Goal: Task Accomplishment & Management: Manage account settings

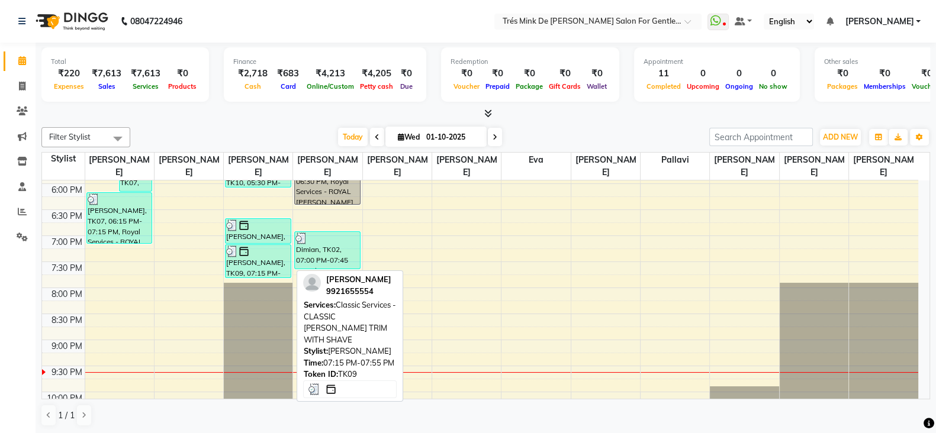
click at [249, 262] on div "[PERSON_NAME], TK09, 07:15 PM-07:55 PM, Classic Services - CLASSIC [PERSON_NAME…" at bounding box center [257, 261] width 65 height 33
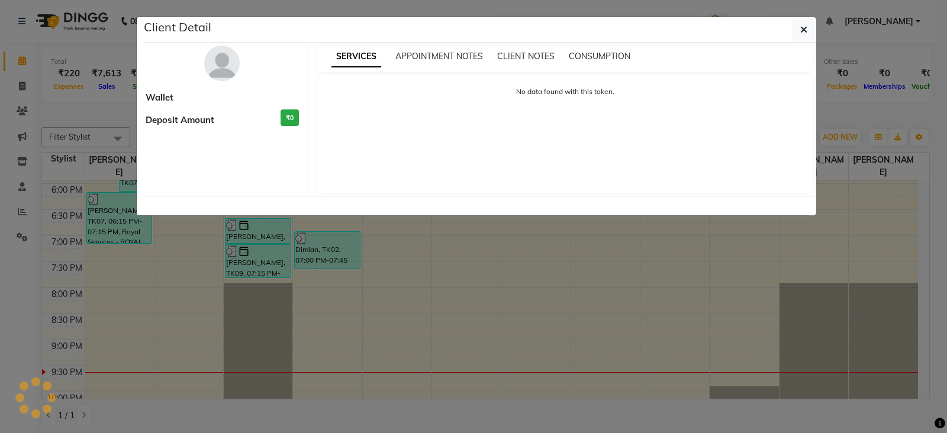
select select "3"
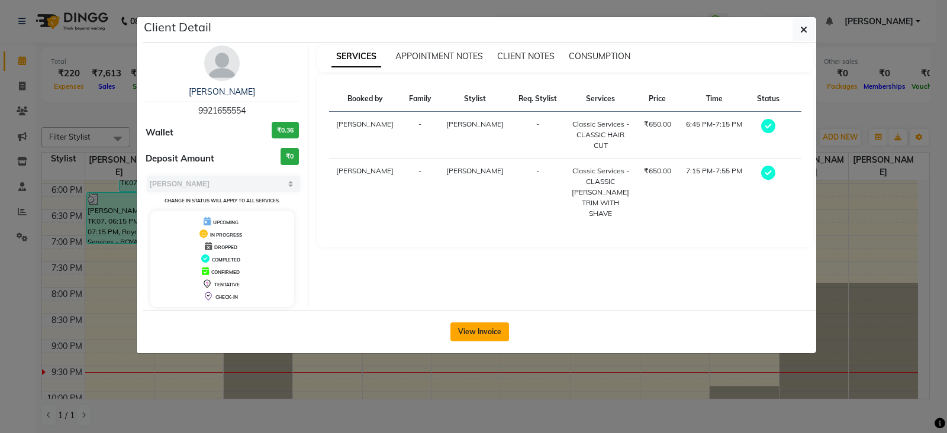
click at [492, 330] on button "View Invoice" at bounding box center [479, 332] width 59 height 19
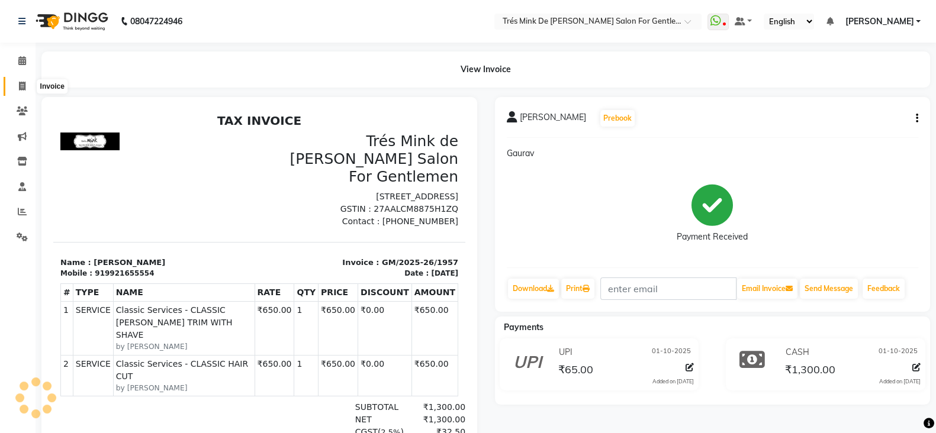
click at [25, 82] on icon at bounding box center [22, 86] width 7 height 9
select select "service"
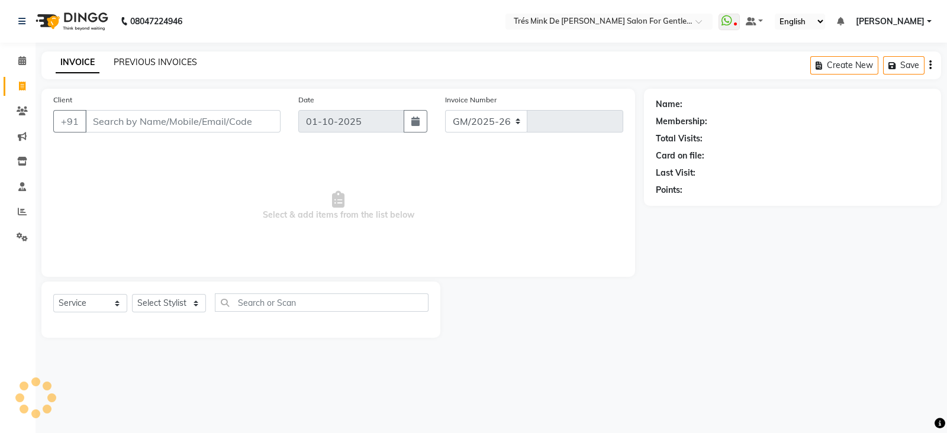
select select "4236"
type input "1958"
click at [162, 55] on div "INVOICE PREVIOUS INVOICES Create New Save" at bounding box center [491, 65] width 900 height 28
click at [163, 60] on link "PREVIOUS INVOICES" at bounding box center [155, 62] width 83 height 11
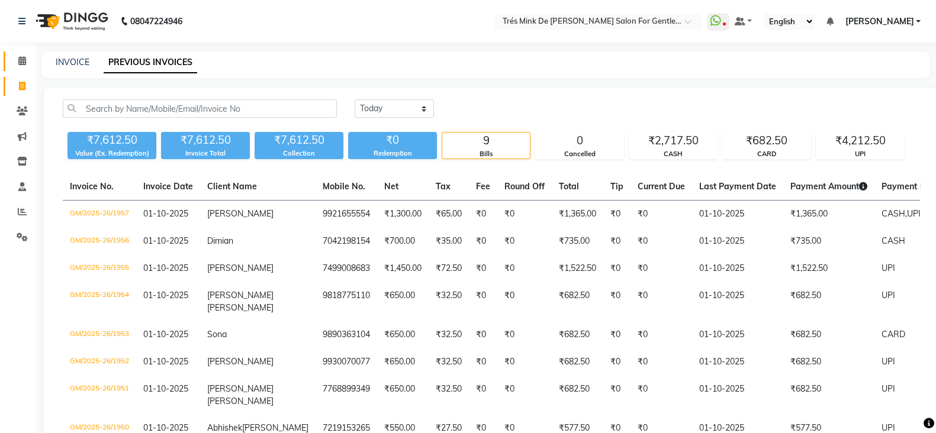
click at [22, 53] on link "Calendar" at bounding box center [18, 61] width 28 height 20
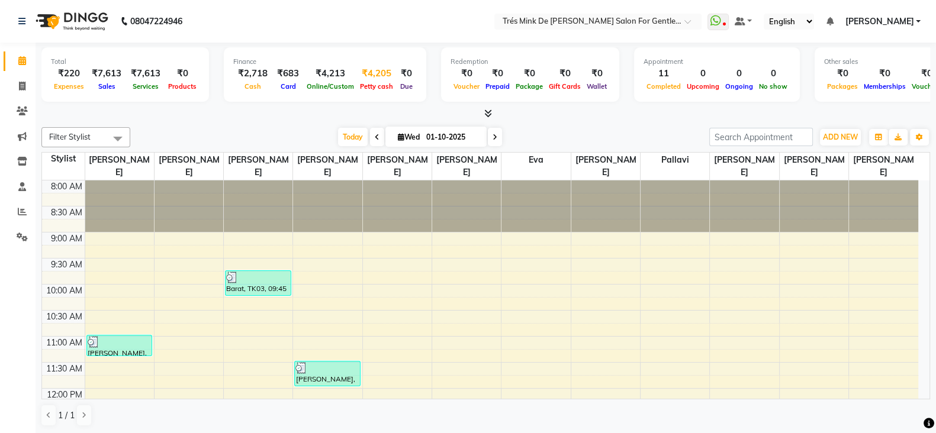
click at [370, 73] on div "₹4,205" at bounding box center [376, 74] width 39 height 14
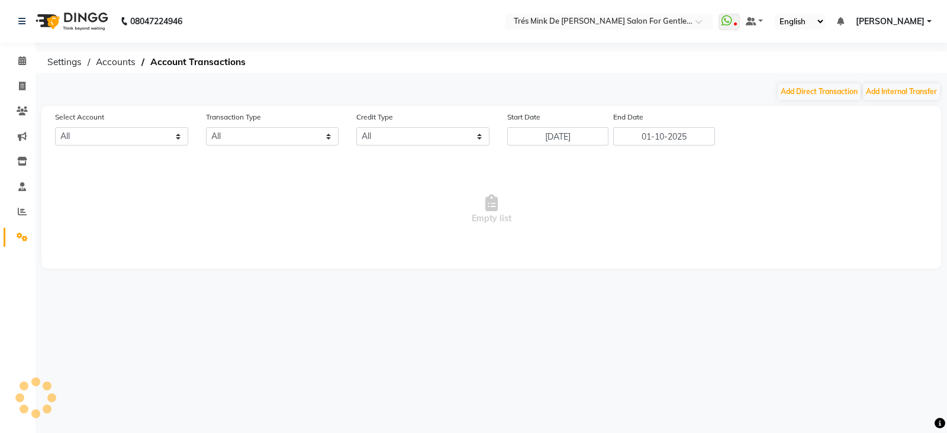
select select "1898"
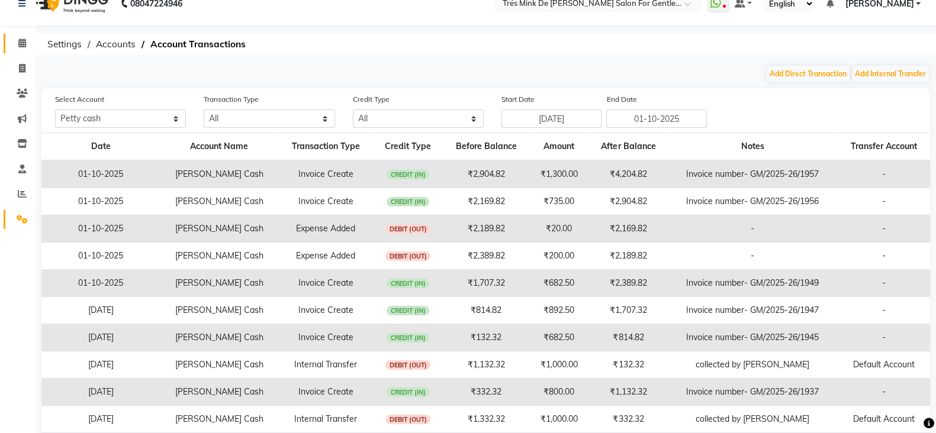
scroll to position [70, 0]
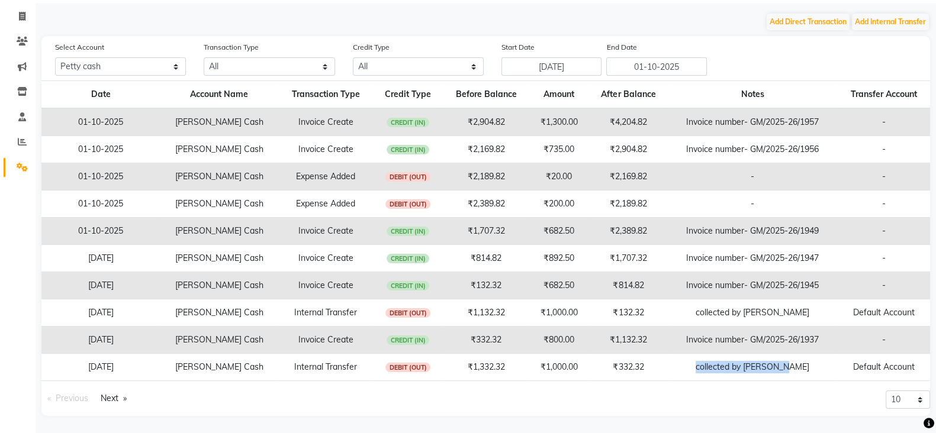
drag, startPoint x: 788, startPoint y: 365, endPoint x: 707, endPoint y: 377, distance: 81.4
click at [707, 377] on td "collected by [PERSON_NAME]" at bounding box center [752, 367] width 169 height 27
copy td "collected by [PERSON_NAME]"
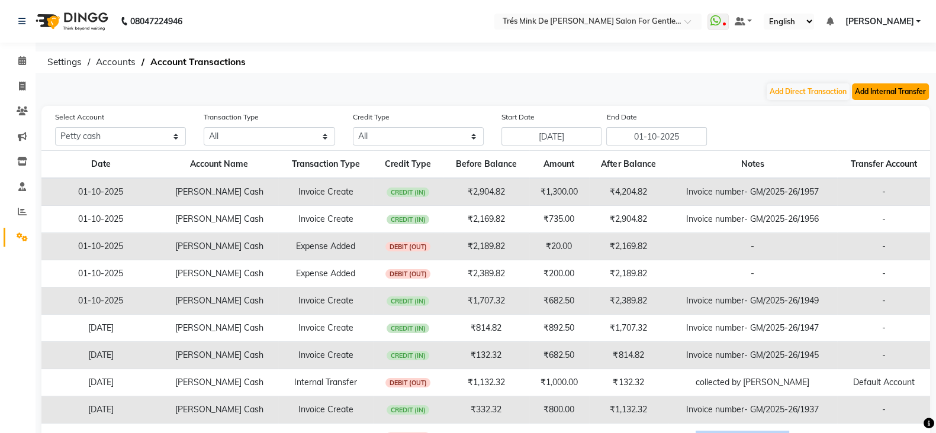
click at [897, 94] on button "Add Internal Transfer" at bounding box center [890, 91] width 77 height 17
select select "internal transfer"
select select "1898"
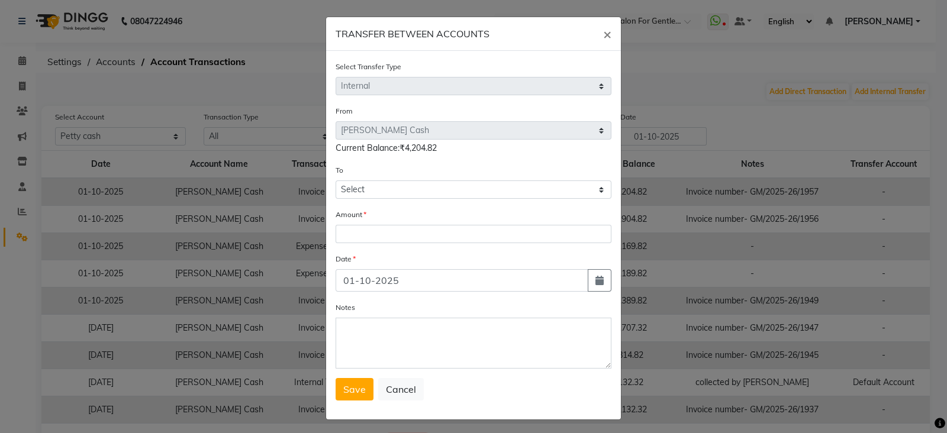
click at [462, 182] on div "To Select Default Account [PERSON_NAME] Cash" at bounding box center [474, 181] width 276 height 35
click at [457, 198] on select "Select Default Account [PERSON_NAME] Cash" at bounding box center [474, 190] width 276 height 18
select select "1084"
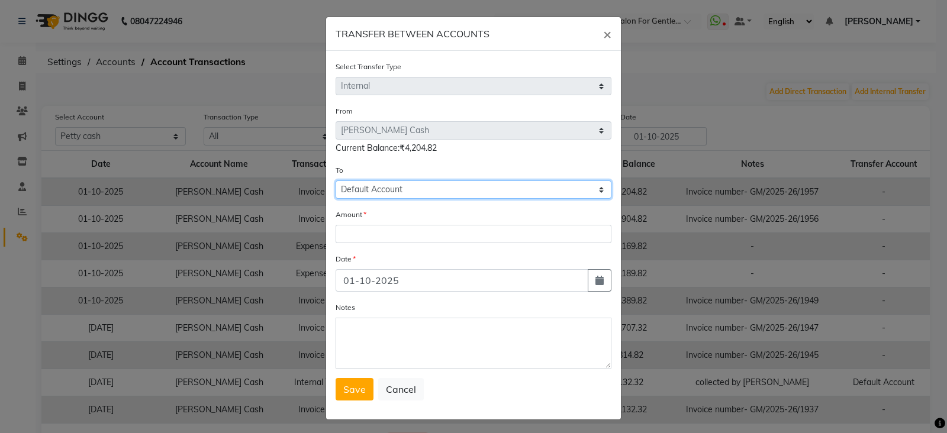
click at [336, 182] on select "Select Default Account [PERSON_NAME] Cash" at bounding box center [474, 190] width 276 height 18
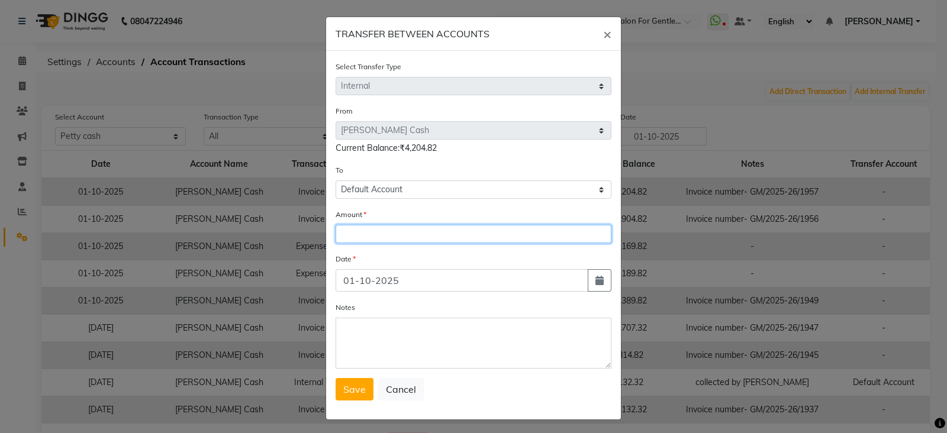
click at [438, 239] on input "number" at bounding box center [474, 234] width 276 height 18
type input "3500"
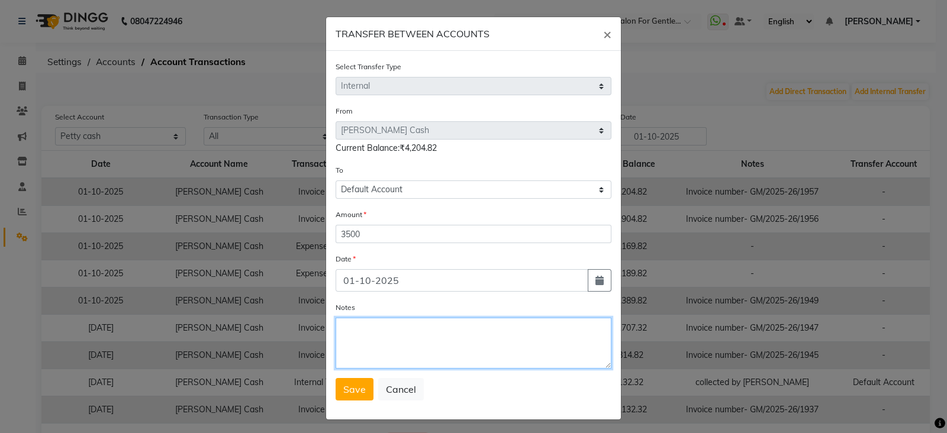
click at [389, 351] on textarea "Notes" at bounding box center [474, 343] width 276 height 51
paste textarea "collected by [PERSON_NAME]"
type textarea "collected by [PERSON_NAME]"
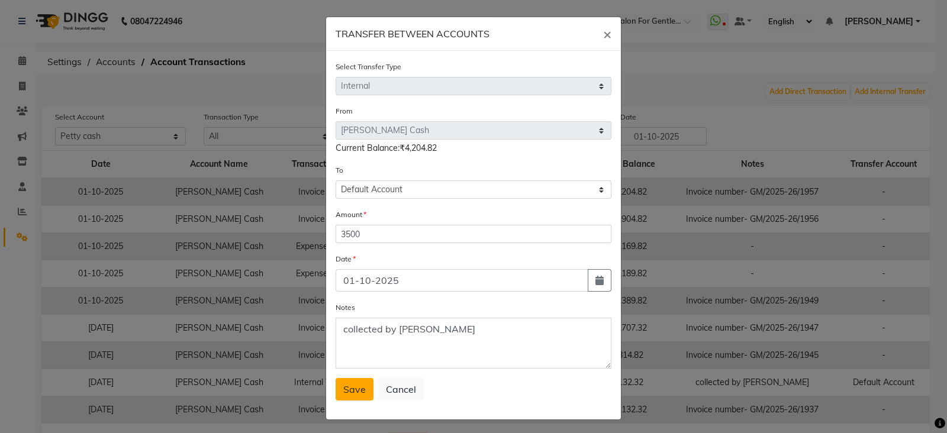
click at [353, 391] on span "Save" at bounding box center [354, 390] width 22 height 12
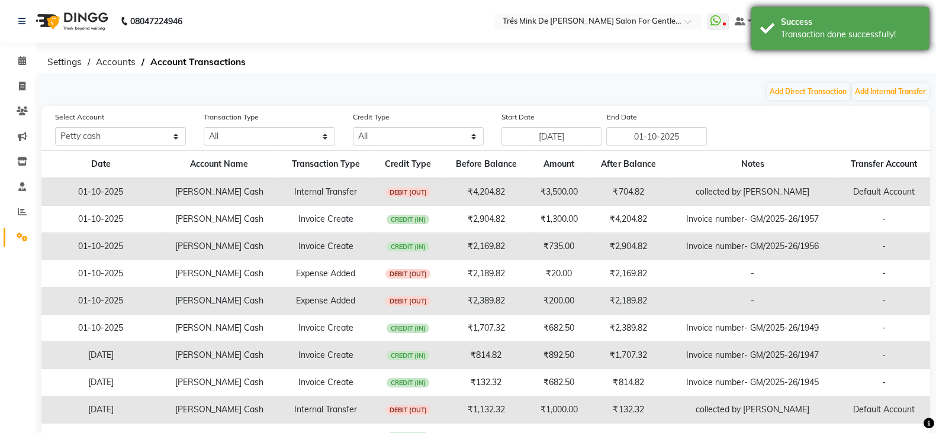
click at [897, 30] on div "Transaction done successfully!" at bounding box center [850, 34] width 139 height 12
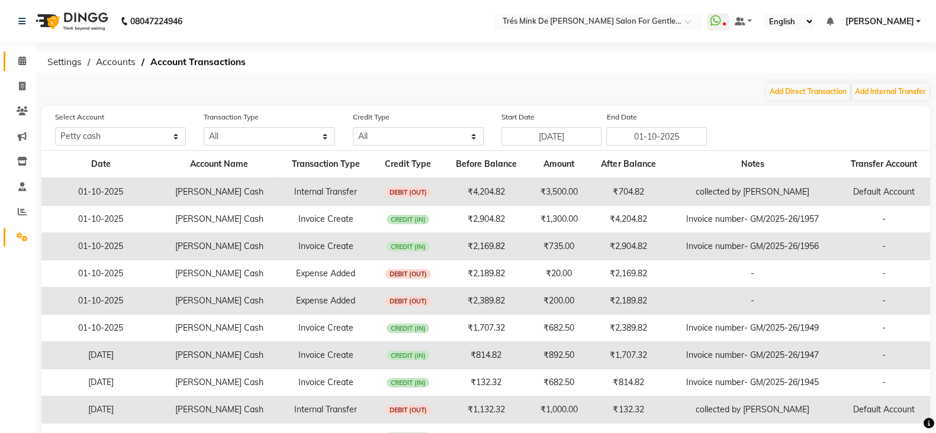
click at [21, 51] on link "Calendar" at bounding box center [18, 61] width 28 height 20
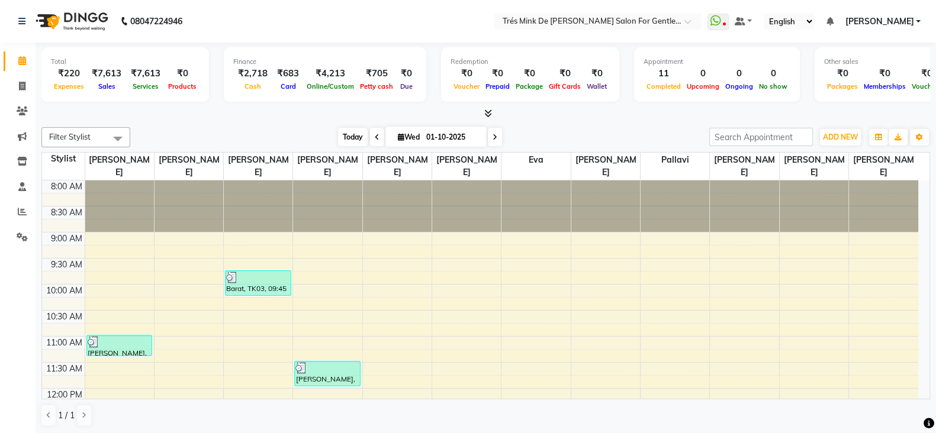
click at [355, 128] on span "Today" at bounding box center [353, 137] width 30 height 18
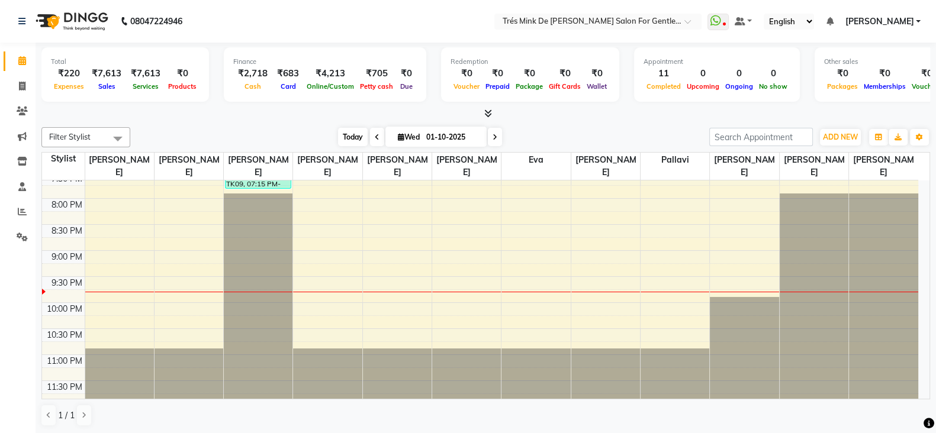
click at [361, 131] on span "Today" at bounding box center [353, 137] width 30 height 18
